Goal: Task Accomplishment & Management: Use online tool/utility

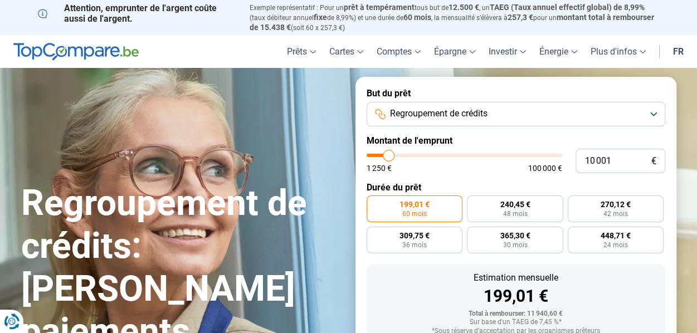
click at [428, 112] on span "Regroupement de crédits" at bounding box center [439, 114] width 98 height 12
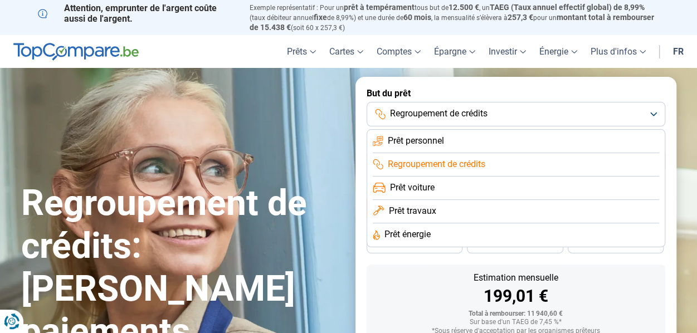
click at [428, 112] on span "Regroupement de crédits" at bounding box center [439, 114] width 98 height 12
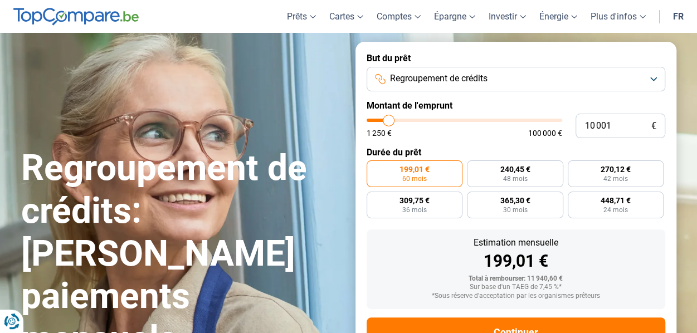
scroll to position [56, 0]
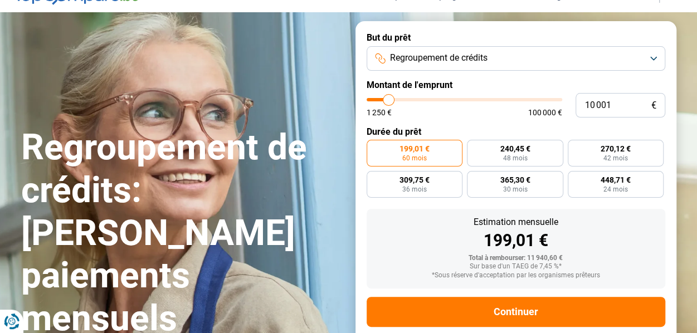
type input "9 750"
type input "9750"
type input "10 250"
type input "10250"
type input "10 500"
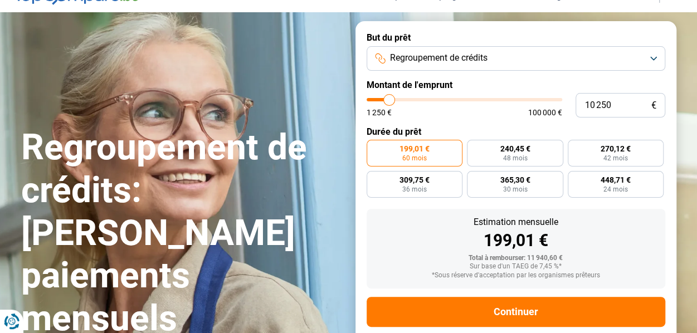
type input "10500"
type input "10 750"
type input "10750"
type input "11 000"
type input "11000"
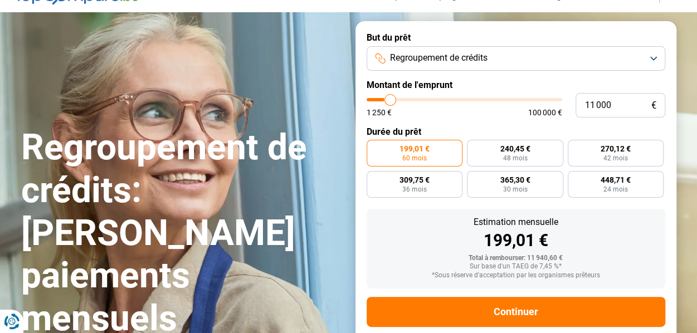
type input "11 500"
type input "11500"
type input "11 750"
type input "11750"
type input "13 000"
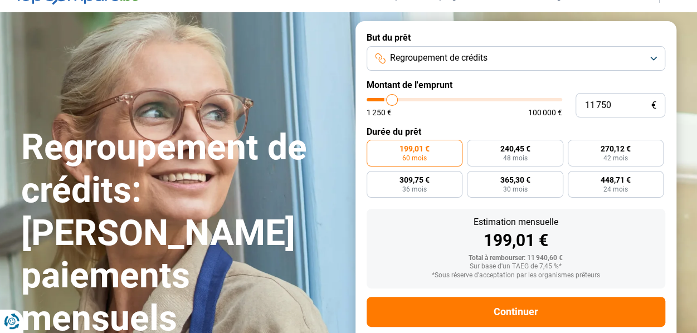
type input "13000"
type input "14 750"
type input "14750"
type input "16 500"
type input "16500"
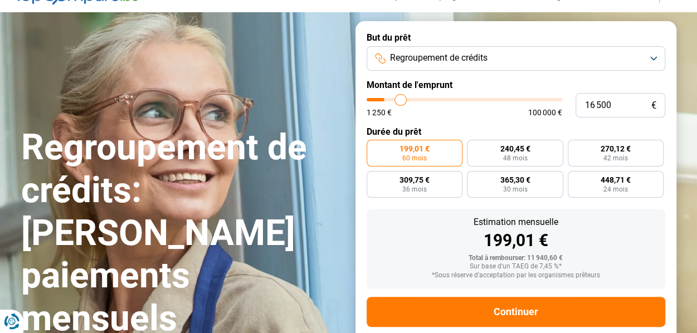
type input "18 000"
type input "18000"
type input "19 250"
type input "19250"
type input "20 000"
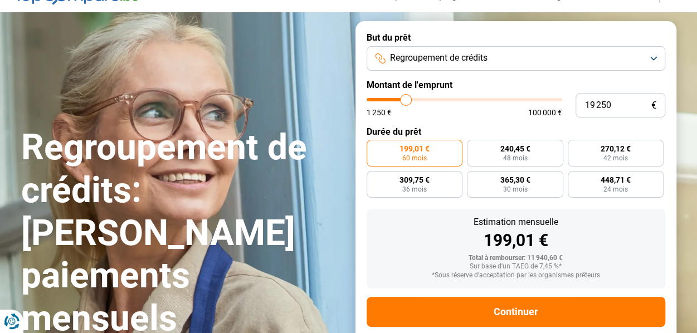
type input "20000"
type input "20 250"
type input "20250"
type input "20 750"
type input "20750"
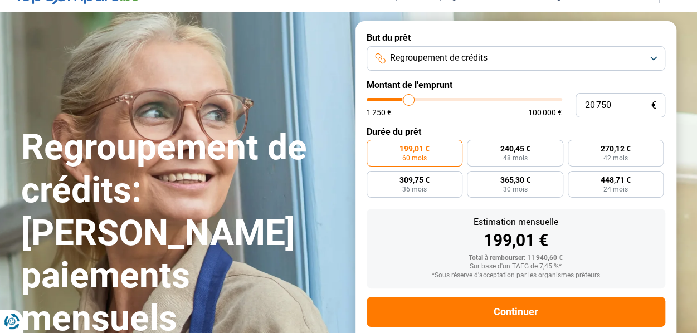
type input "21 000"
type input "21000"
type input "21 250"
type input "21250"
type input "21 750"
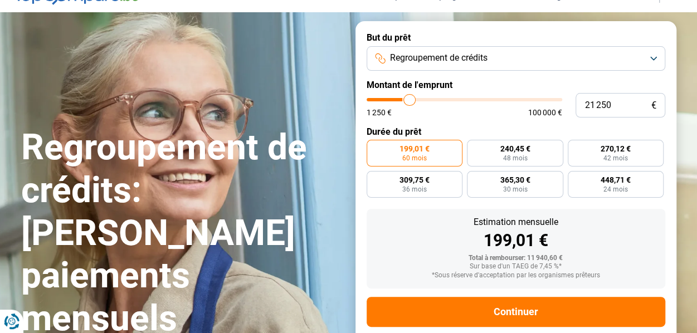
type input "21750"
type input "22 500"
type input "22500"
type input "24 500"
type input "24500"
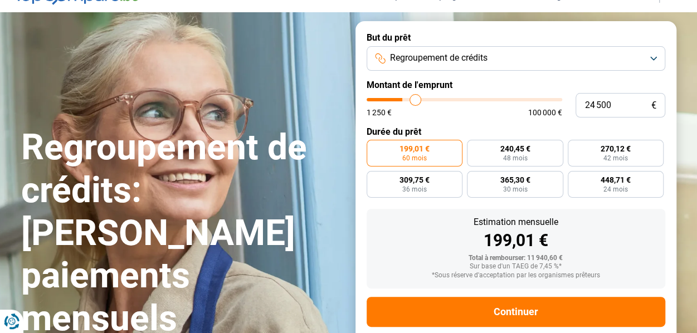
type input "26 250"
type input "26250"
type input "28 500"
type input "28500"
type input "31 500"
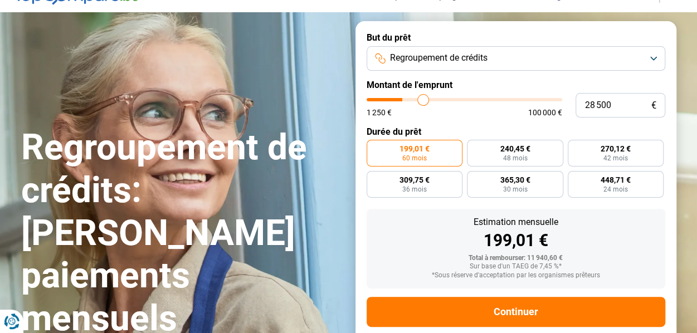
type input "31500"
type input "33 250"
type input "33250"
type input "35 500"
type input "35500"
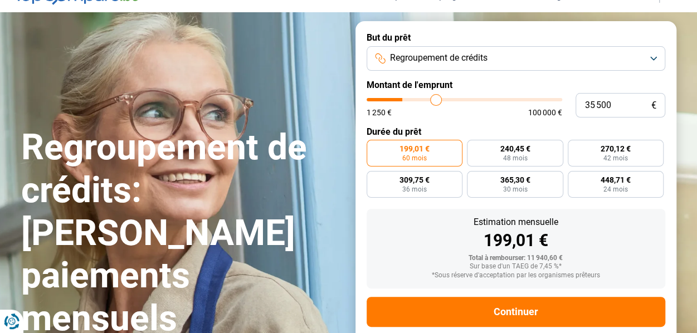
type input "37 250"
type input "37250"
type input "39 500"
type input "39500"
type input "41 000"
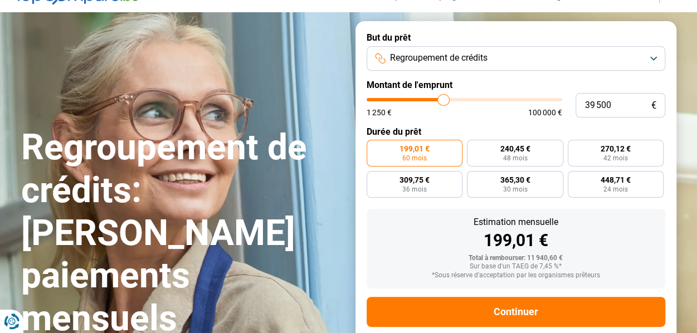
type input "41000"
type input "42 000"
type input "42000"
type input "43 250"
type input "43250"
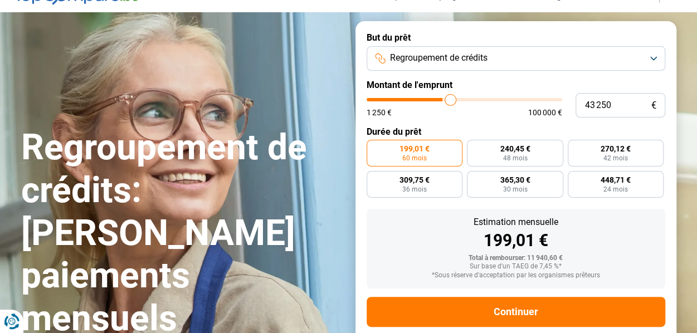
type input "44 500"
type input "44500"
type input "46 750"
type input "46750"
type input "48 250"
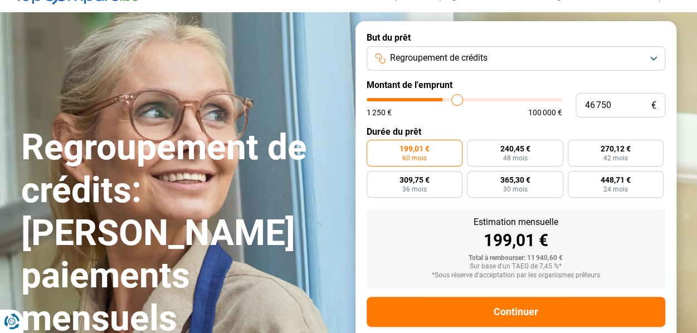
type input "48250"
type input "48 750"
type input "48750"
type input "49 500"
type input "49500"
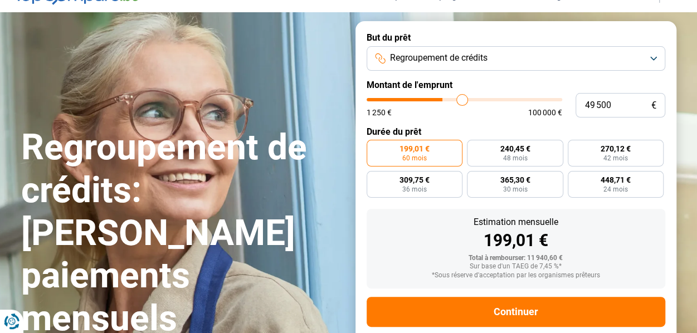
type input "50 500"
type input "50500"
type input "52 250"
type input "52250"
type input "53 750"
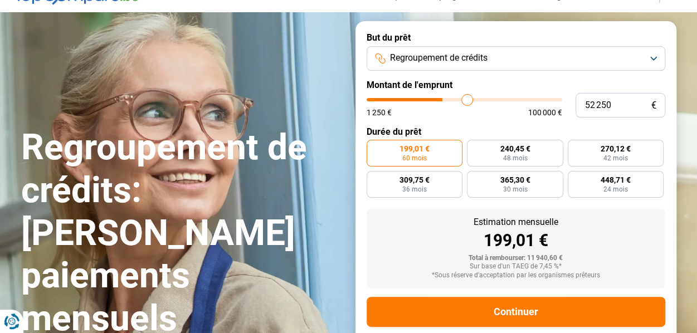
type input "53750"
type input "55 000"
type input "55000"
type input "56 500"
type input "56500"
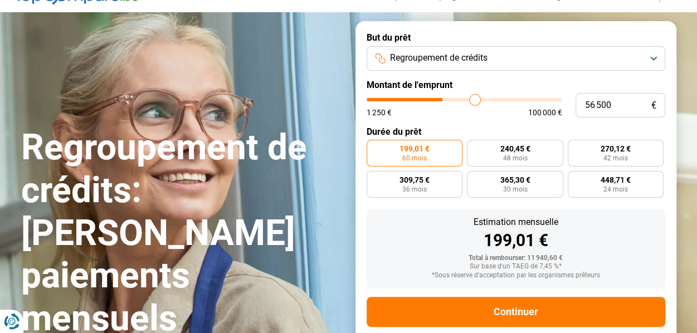
type input "59 250"
type input "59250"
type input "61 250"
type input "61250"
type input "63 750"
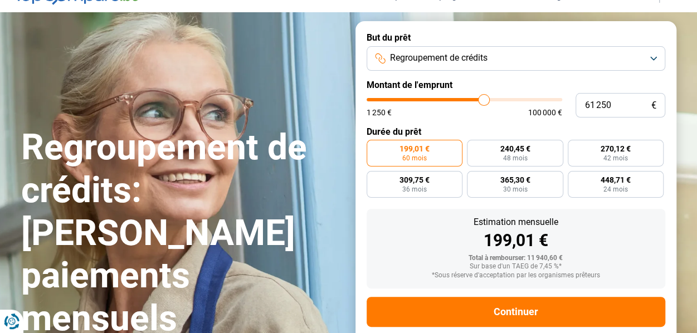
type input "63750"
type input "66 750"
type input "66750"
type input "68 500"
type input "68500"
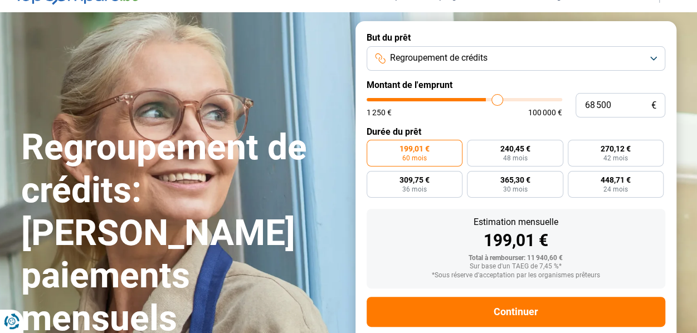
type input "69 250"
type input "69250"
type input "69 500"
type input "69500"
type input "70 000"
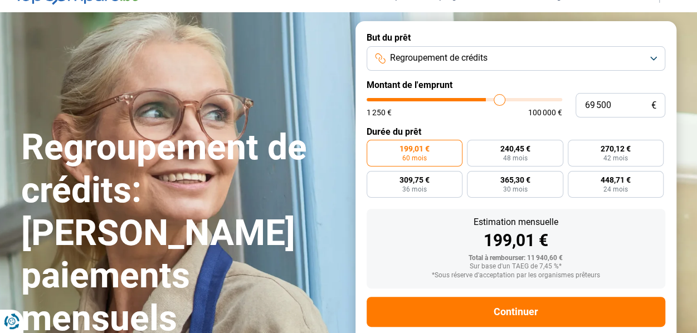
type input "70000"
type input "70 500"
type input "70500"
type input "71 500"
type input "71500"
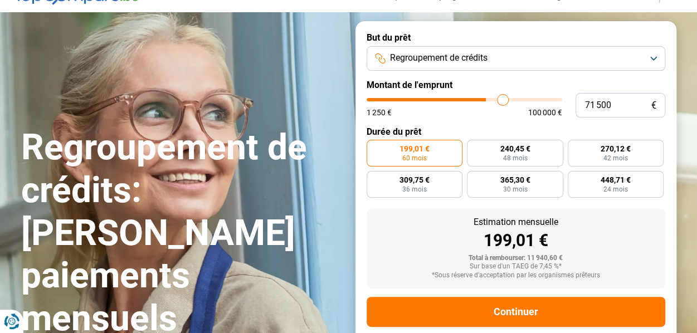
type input "73 500"
type input "73500"
type input "75 500"
type input "75500"
type input "77 000"
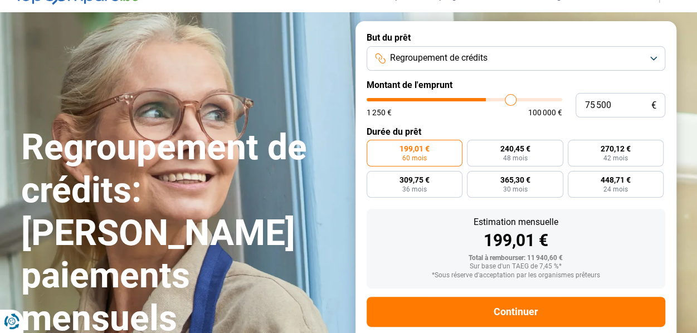
type input "77000"
type input "78 000"
type input "78000"
type input "78 500"
drag, startPoint x: 390, startPoint y: 101, endPoint x: 516, endPoint y: 97, distance: 125.5
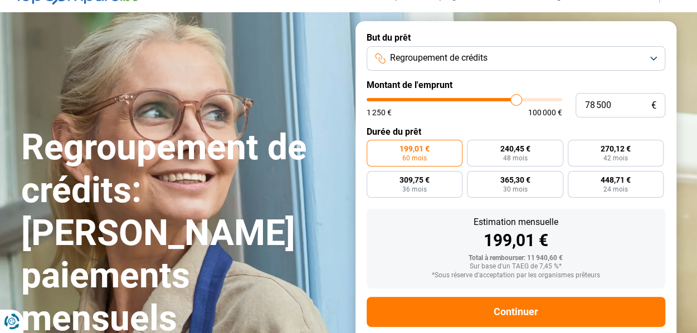
type input "78500"
click at [516, 98] on input "range" at bounding box center [465, 99] width 196 height 3
radio input "false"
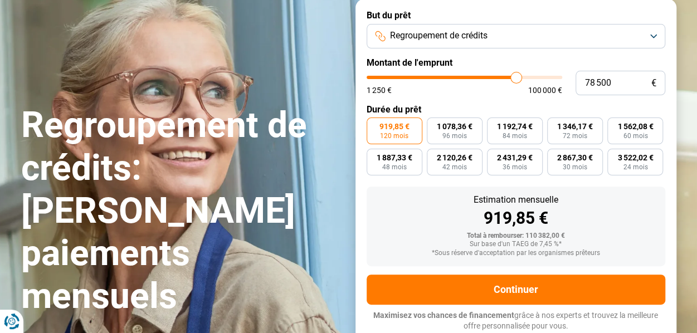
scroll to position [78, 0]
click at [621, 84] on input "78 500" at bounding box center [621, 83] width 90 height 25
type input "7 850"
type input "7750"
type input "785"
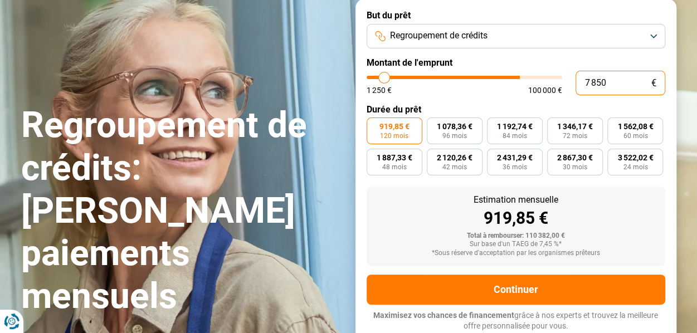
type input "1250"
type input "78"
type input "1250"
type input "7"
type input "1250"
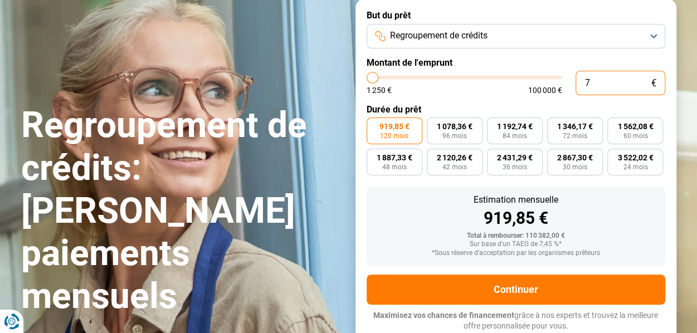
type input "0"
type input "1250"
type input "1 250"
type input "1250"
radio input "true"
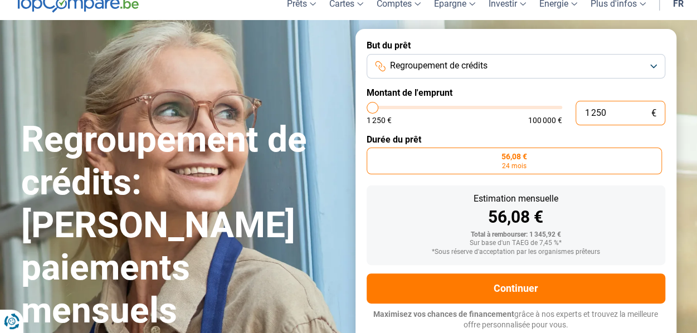
scroll to position [47, 0]
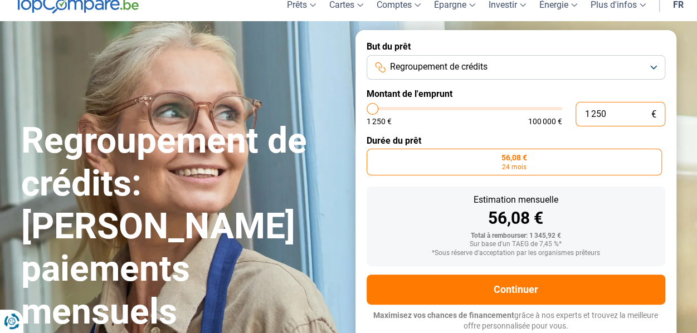
drag, startPoint x: 610, startPoint y: 111, endPoint x: 529, endPoint y: 137, distance: 84.8
click at [529, 137] on form "But du prêt Regroupement de crédits Montant de l'emprunt 1 250 € 1 250 € 100 00…" at bounding box center [516, 186] width 321 height 313
type input "3"
type input "1250"
type input "33"
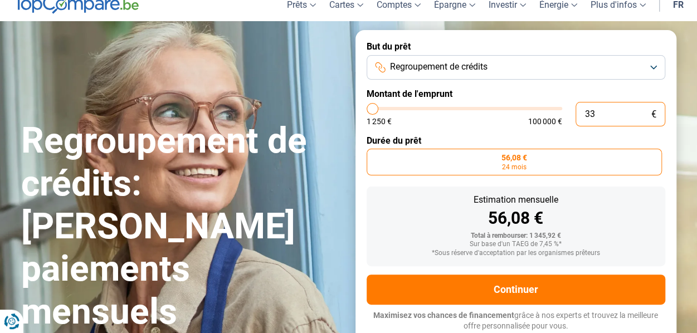
type input "1250"
type input "1 250"
type input "1250"
type input "12 500"
type input "12500"
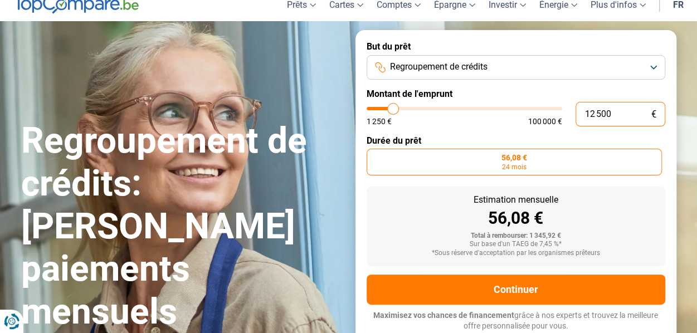
type input "125 000"
type input "100000"
type input "100 000"
type input "100000"
radio input "false"
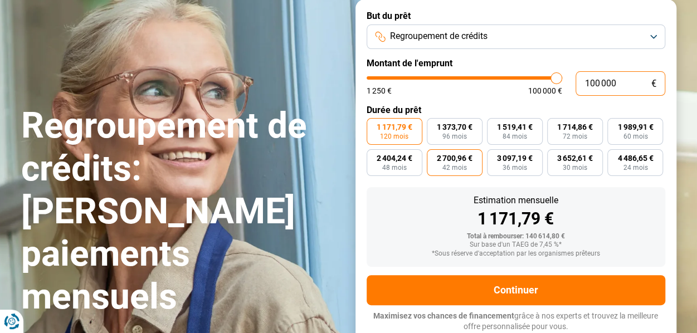
scroll to position [78, 0]
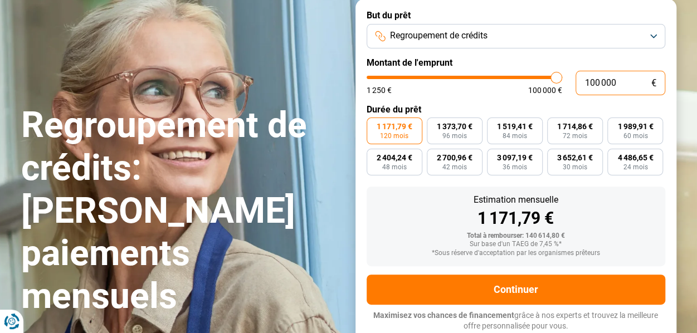
type input "42 000"
type input "42000"
click at [448, 77] on input "range" at bounding box center [465, 77] width 196 height 3
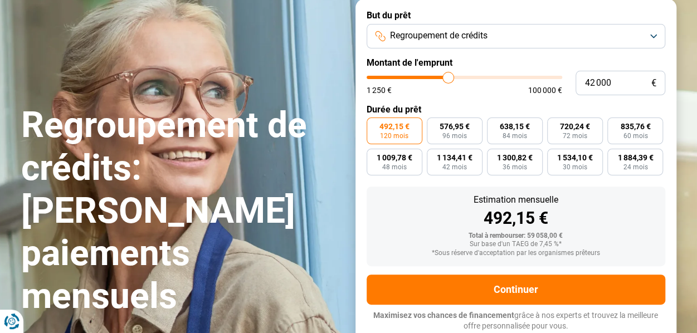
type input "42 250"
type input "42250"
type input "42 500"
type input "42500"
type input "43 000"
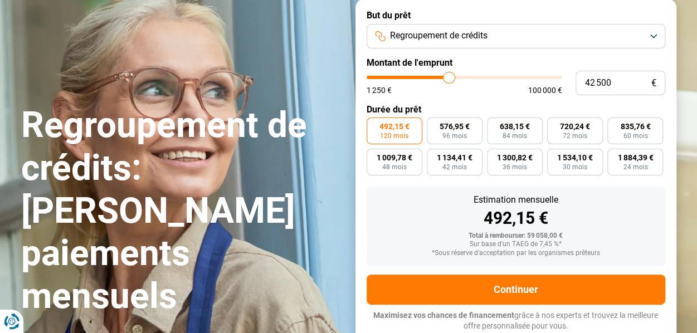
type input "43000"
type input "43 250"
type input "43250"
type input "43 500"
type input "43500"
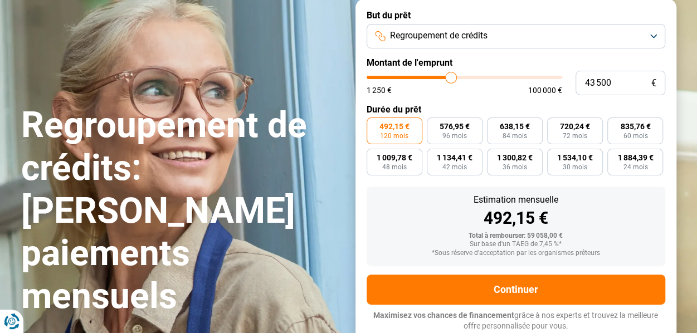
type input "43 750"
type input "43750"
type input "44 000"
type input "44000"
type input "44 250"
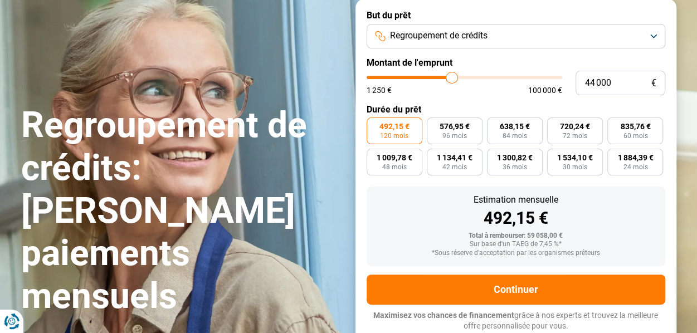
type input "44250"
type input "44 000"
type input "44000"
type input "43 750"
type input "43750"
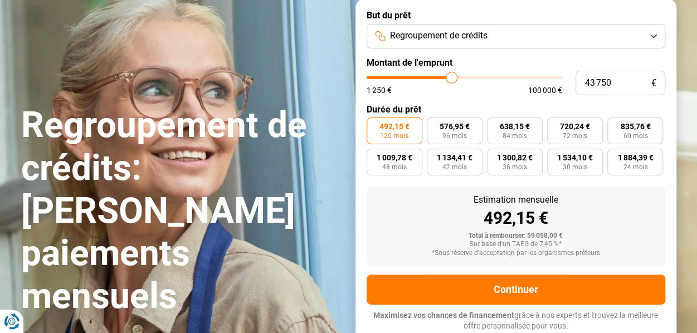
type input "43 250"
type input "43250"
type input "43 000"
type input "43000"
type input "42 750"
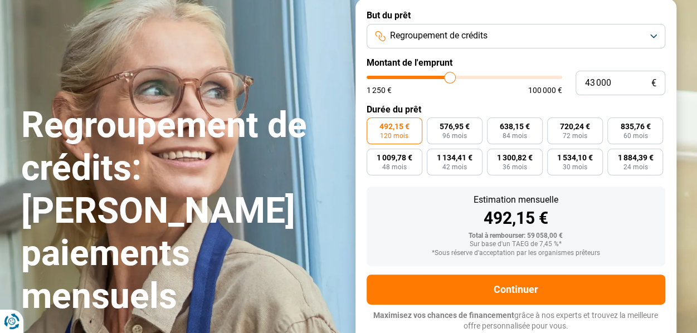
type input "42750"
type input "42 500"
type input "42500"
type input "42 250"
type input "42250"
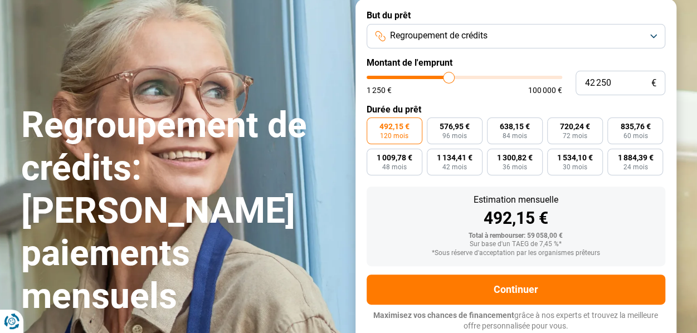
type input "42 000"
type input "42000"
type input "41 750"
type input "41750"
type input "41 000"
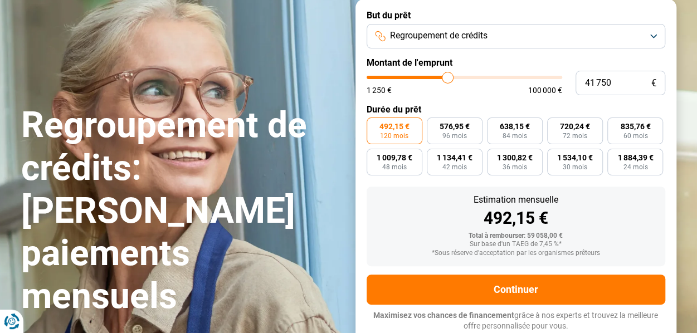
type input "41000"
type input "40 750"
type input "40750"
type input "40 500"
type input "40500"
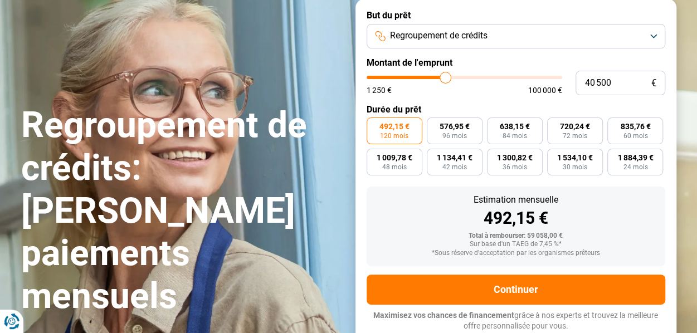
type input "40 250"
type input "40250"
type input "40 000"
type input "40000"
type input "39 750"
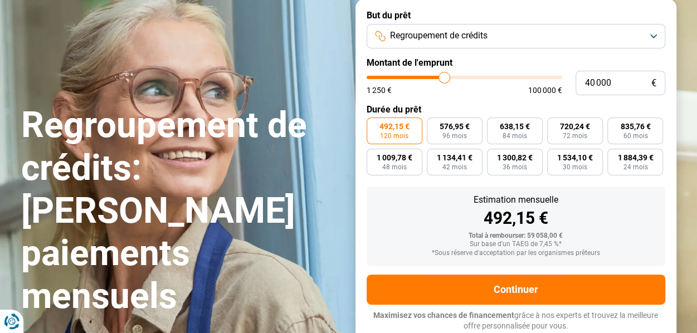
type input "39750"
type input "39 500"
type input "39500"
type input "39 250"
type input "39250"
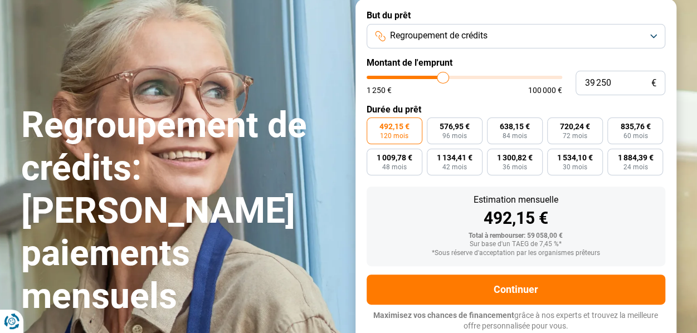
type input "39 000"
type input "39000"
type input "38 750"
type input "38750"
type input "38 500"
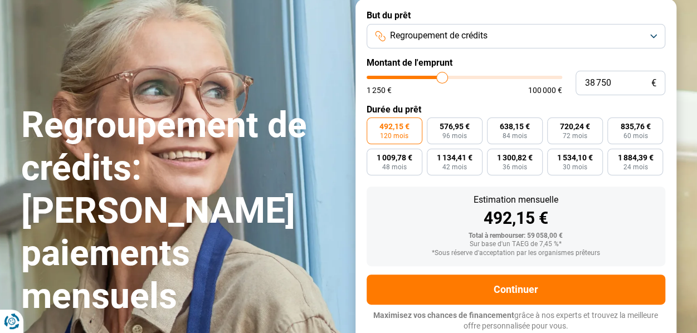
type input "38500"
type input "38 250"
type input "38250"
type input "38 000"
type input "38000"
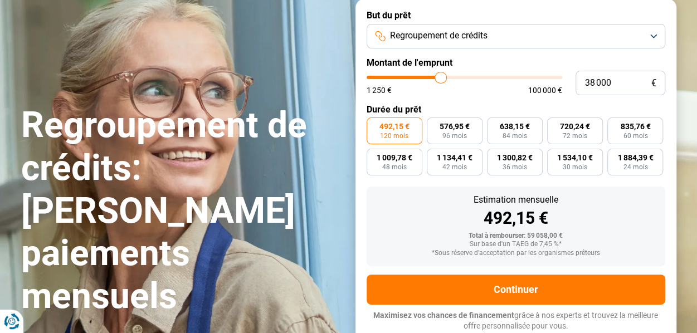
type input "37 750"
drag, startPoint x: 448, startPoint y: 77, endPoint x: 434, endPoint y: 77, distance: 14.5
click at [434, 77] on input "range" at bounding box center [465, 77] width 196 height 3
click at [594, 86] on input "34 000" at bounding box center [621, 83] width 90 height 25
click at [396, 217] on div "386,69 €" at bounding box center [516, 218] width 281 height 17
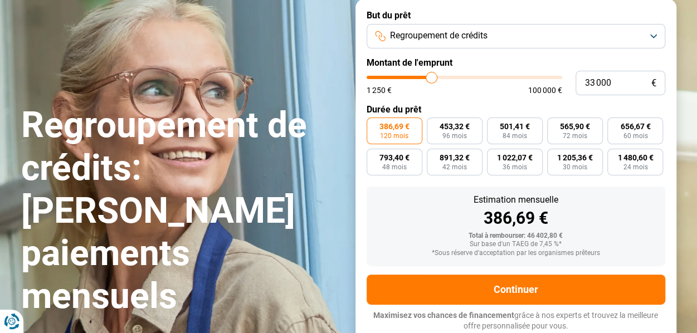
click at [407, 219] on div "386,69 €" at bounding box center [516, 218] width 281 height 17
click at [615, 83] on input "33 000" at bounding box center [621, 83] width 90 height 25
click at [594, 81] on input "33 000" at bounding box center [621, 83] width 90 height 25
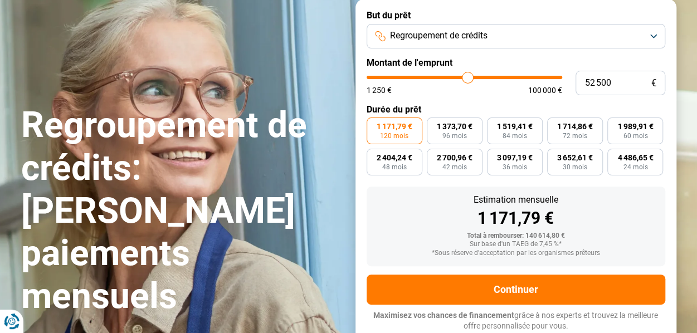
click at [468, 79] on input "range" at bounding box center [465, 77] width 196 height 3
drag, startPoint x: 467, startPoint y: 80, endPoint x: 492, endPoint y: 76, distance: 24.8
click at [492, 76] on input "range" at bounding box center [465, 77] width 196 height 3
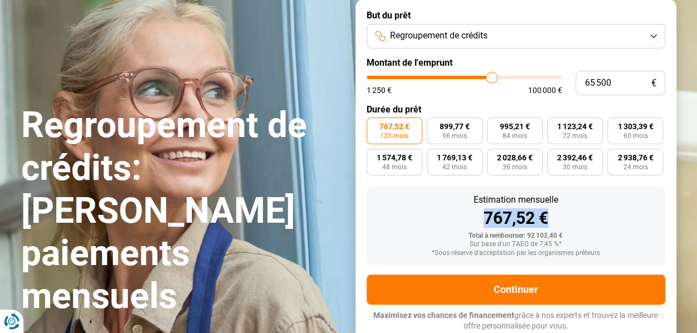
drag, startPoint x: 485, startPoint y: 220, endPoint x: 545, endPoint y: 215, distance: 59.8
click at [545, 215] on div "767,52 €" at bounding box center [516, 218] width 281 height 17
